Goal: Find specific page/section

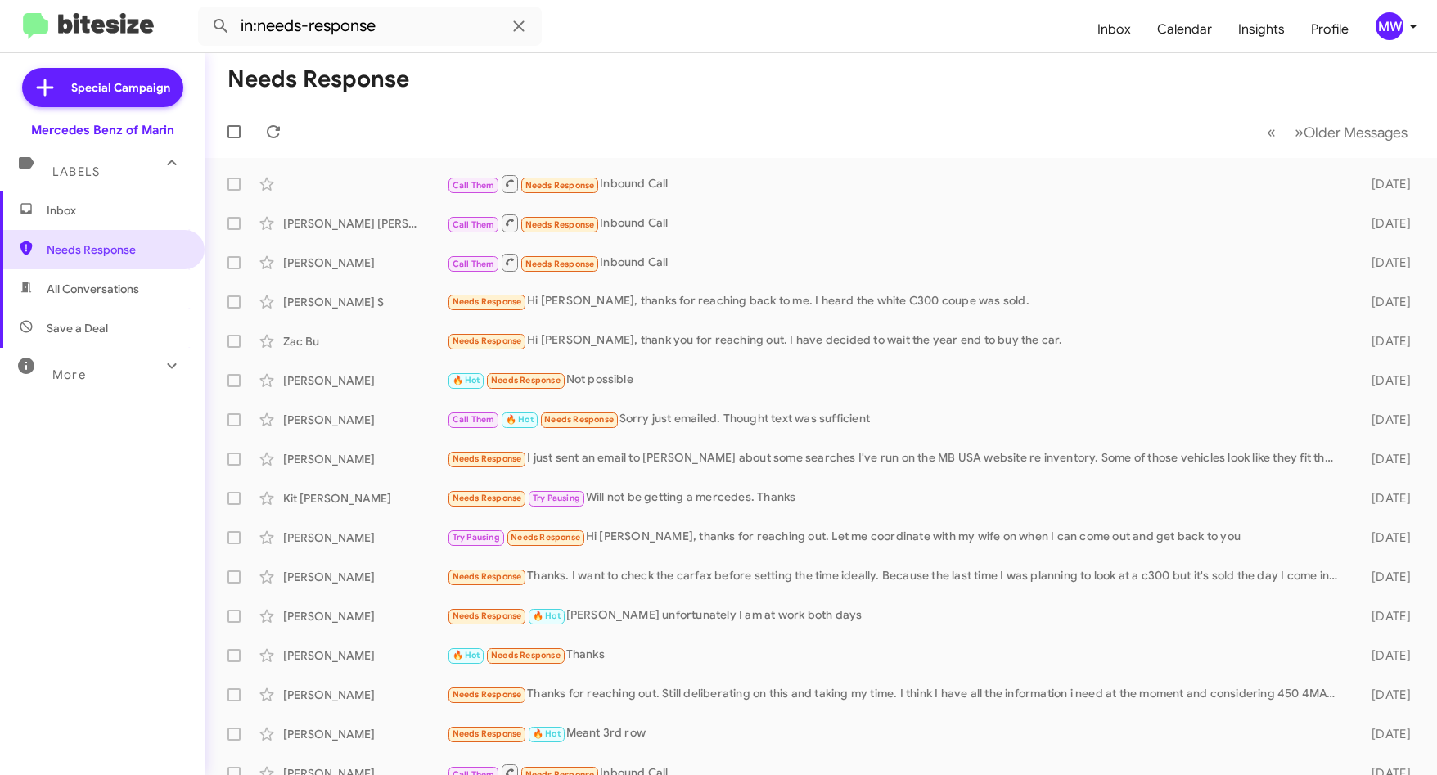
click at [74, 208] on span "Inbox" at bounding box center [116, 210] width 139 height 16
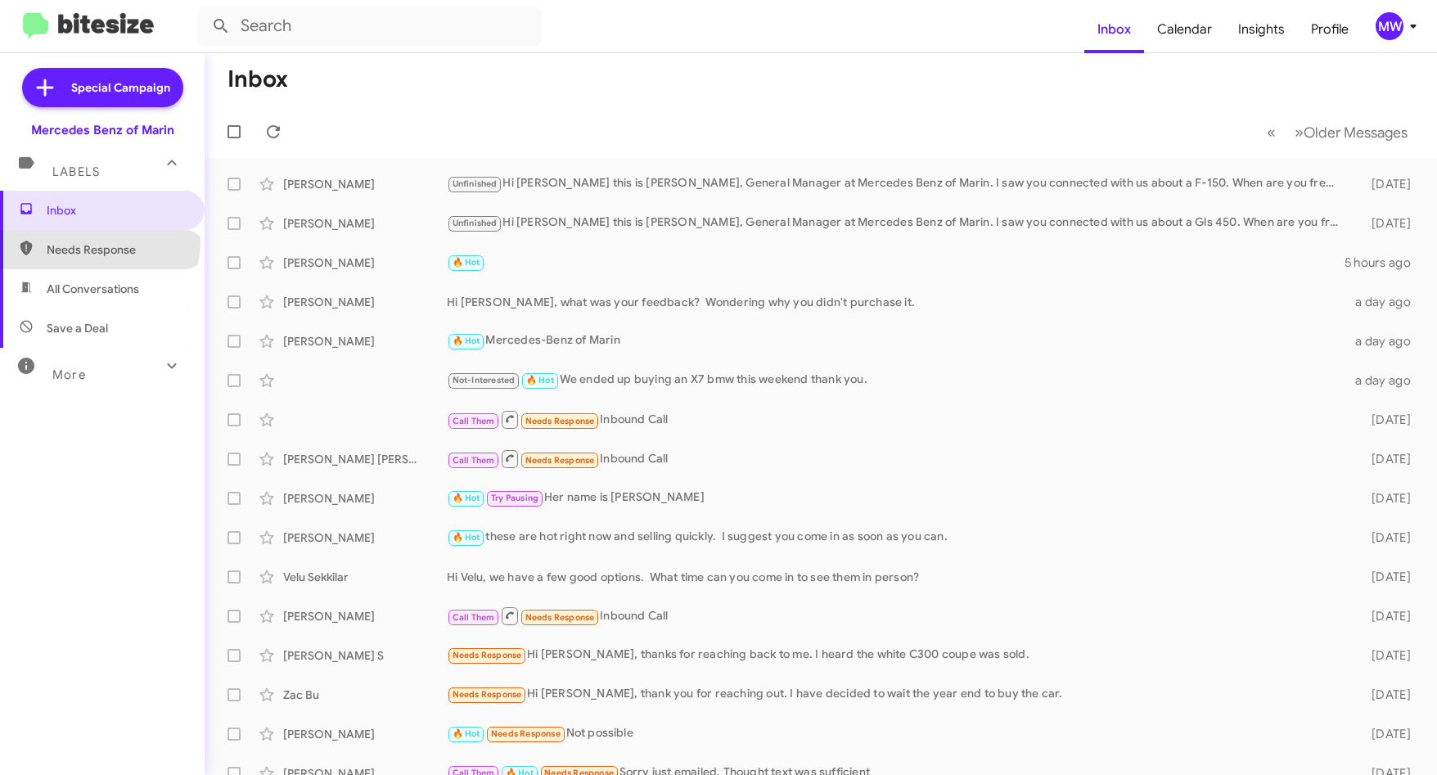
click at [98, 241] on span "Needs Response" at bounding box center [116, 249] width 139 height 16
type input "in:needs-response"
